Goal: Task Accomplishment & Management: Manage account settings

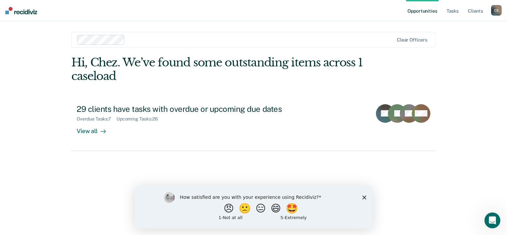
click at [366, 200] on div "How satisfied are you with your experience using Recidiviz? 😠 🙁 😑 😄 🤩 1 - Not a…" at bounding box center [253, 206] width 237 height 43
click at [365, 197] on icon "Close survey" at bounding box center [364, 197] width 4 height 4
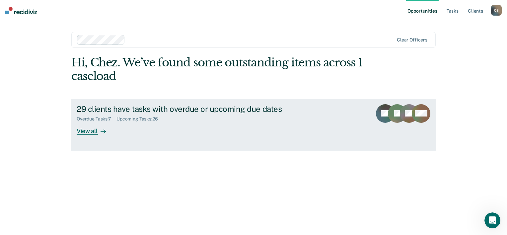
click at [141, 120] on div "Upcoming Tasks : 26" at bounding box center [139, 119] width 47 height 6
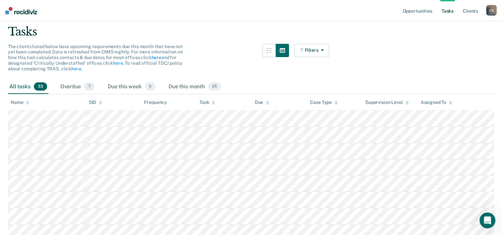
scroll to position [33, 0]
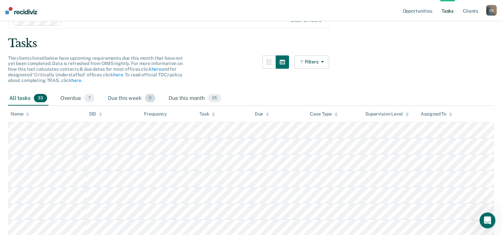
click at [119, 93] on div "Due this week 0" at bounding box center [131, 98] width 50 height 15
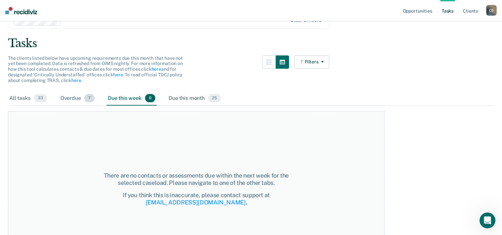
click at [71, 97] on div "Overdue 7" at bounding box center [77, 98] width 37 height 15
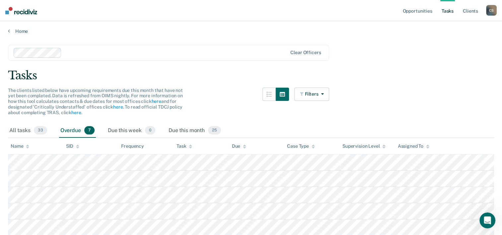
scroll to position [0, 0]
click at [155, 101] on link "here" at bounding box center [156, 101] width 10 height 5
drag, startPoint x: 195, startPoint y: 130, endPoint x: 199, endPoint y: 130, distance: 4.0
click at [197, 130] on div "Due this month 25" at bounding box center [194, 131] width 55 height 15
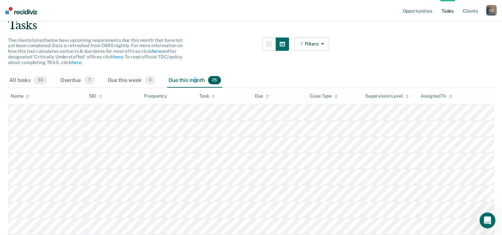
scroll to position [66, 0]
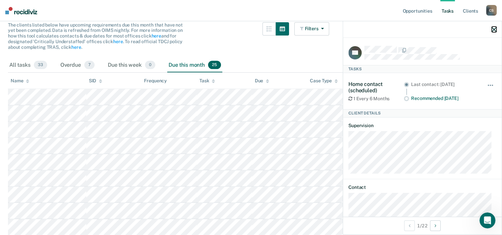
click at [494, 31] on icon "button" at bounding box center [493, 29] width 5 height 5
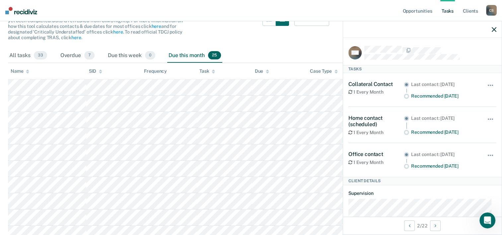
scroll to position [33, 0]
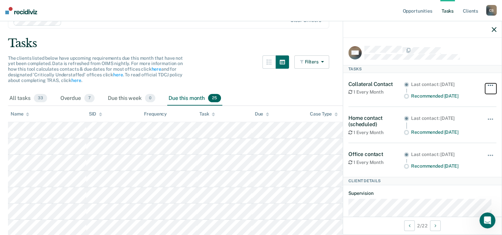
click at [485, 87] on button "button" at bounding box center [490, 88] width 11 height 11
click at [484, 77] on div "Collateral Contact 1 Every Month Last contact: [DATE] Recommended [DATE] Hide f…" at bounding box center [422, 90] width 148 height 34
click at [492, 28] on icon "button" at bounding box center [493, 29] width 5 height 5
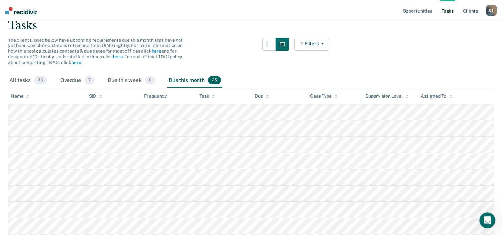
scroll to position [0, 0]
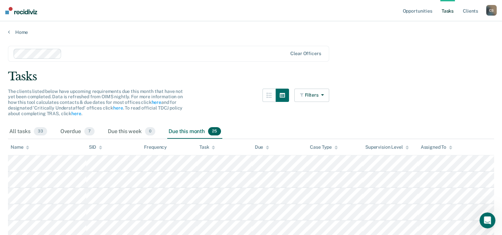
click at [469, 9] on link "Client s" at bounding box center [470, 10] width 18 height 21
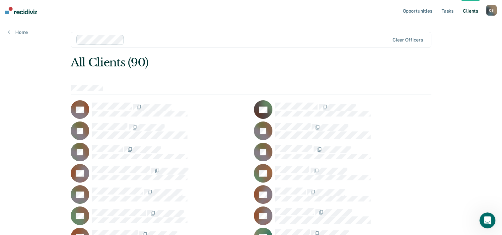
click at [435, 8] on ul "Opportunities Tasks Client s" at bounding box center [443, 10] width 85 height 21
click at [420, 14] on link "Opportunities" at bounding box center [417, 10] width 32 height 21
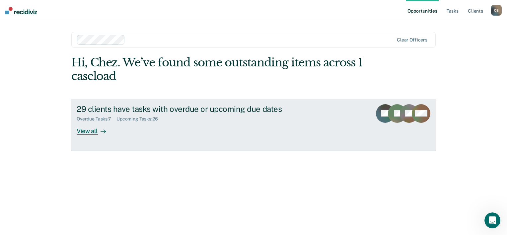
click at [91, 129] on div "View all" at bounding box center [95, 128] width 37 height 13
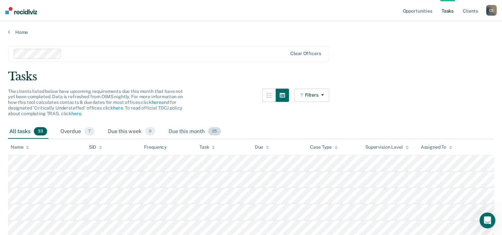
click at [218, 131] on span "25" at bounding box center [214, 131] width 13 height 9
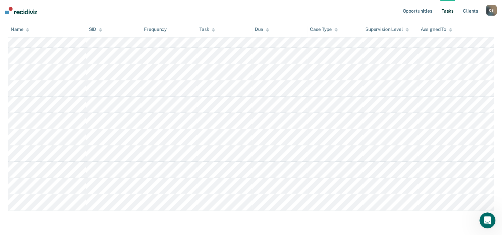
scroll to position [359, 0]
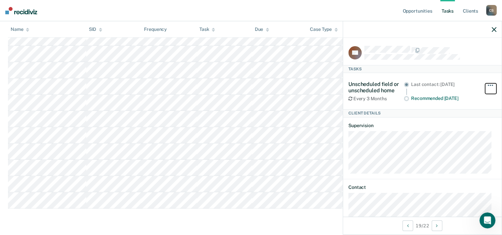
click at [485, 86] on button "button" at bounding box center [490, 88] width 11 height 11
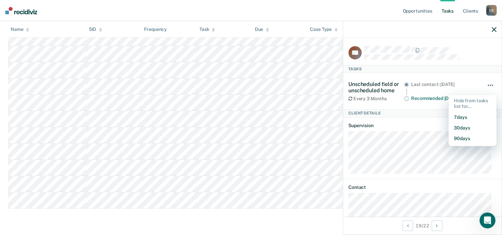
click at [485, 86] on button "button" at bounding box center [490, 88] width 11 height 11
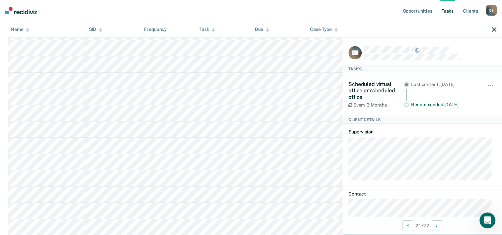
scroll to position [22, 0]
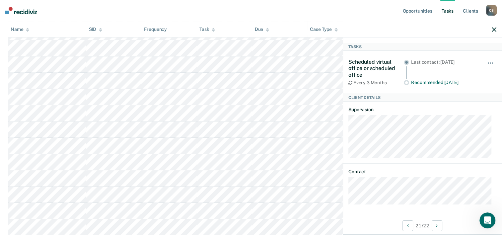
click at [487, 31] on div at bounding box center [422, 29] width 158 height 17
click at [491, 29] on icon "button" at bounding box center [493, 29] width 5 height 5
